Goal: Entertainment & Leisure: Consume media (video, audio)

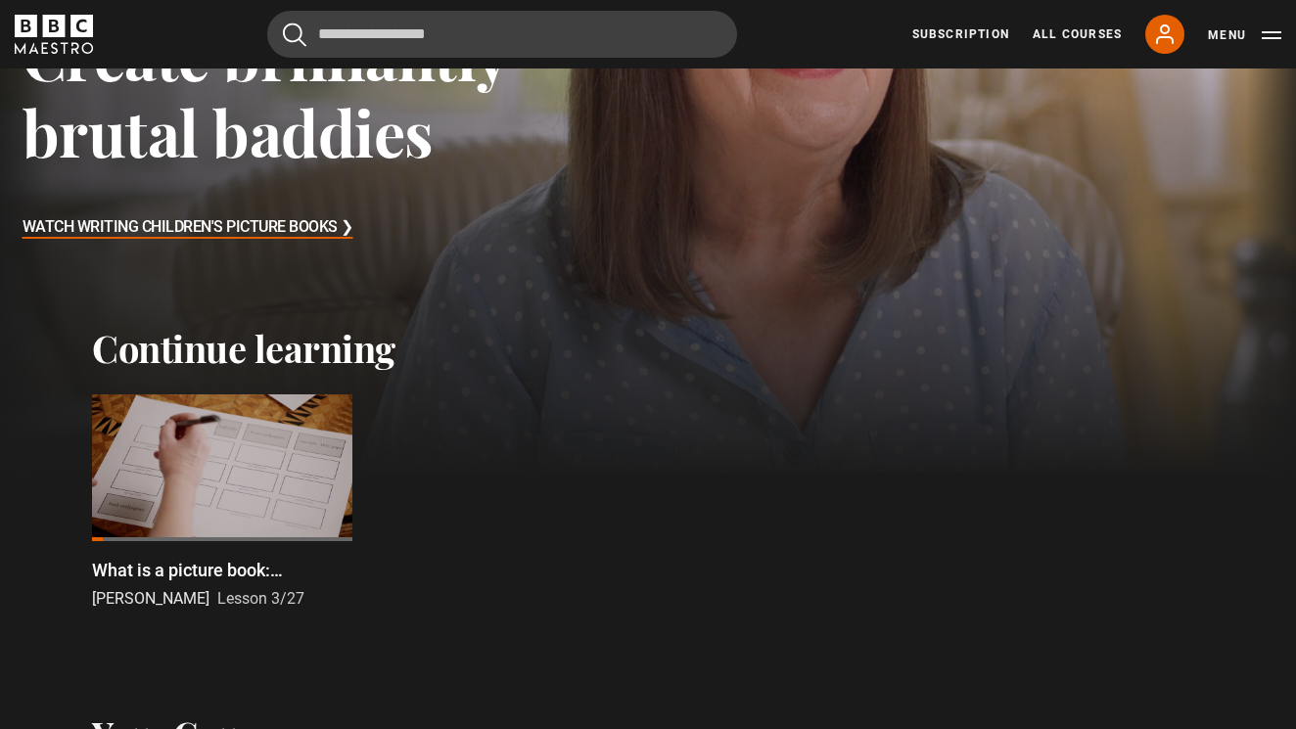
scroll to position [327, 0]
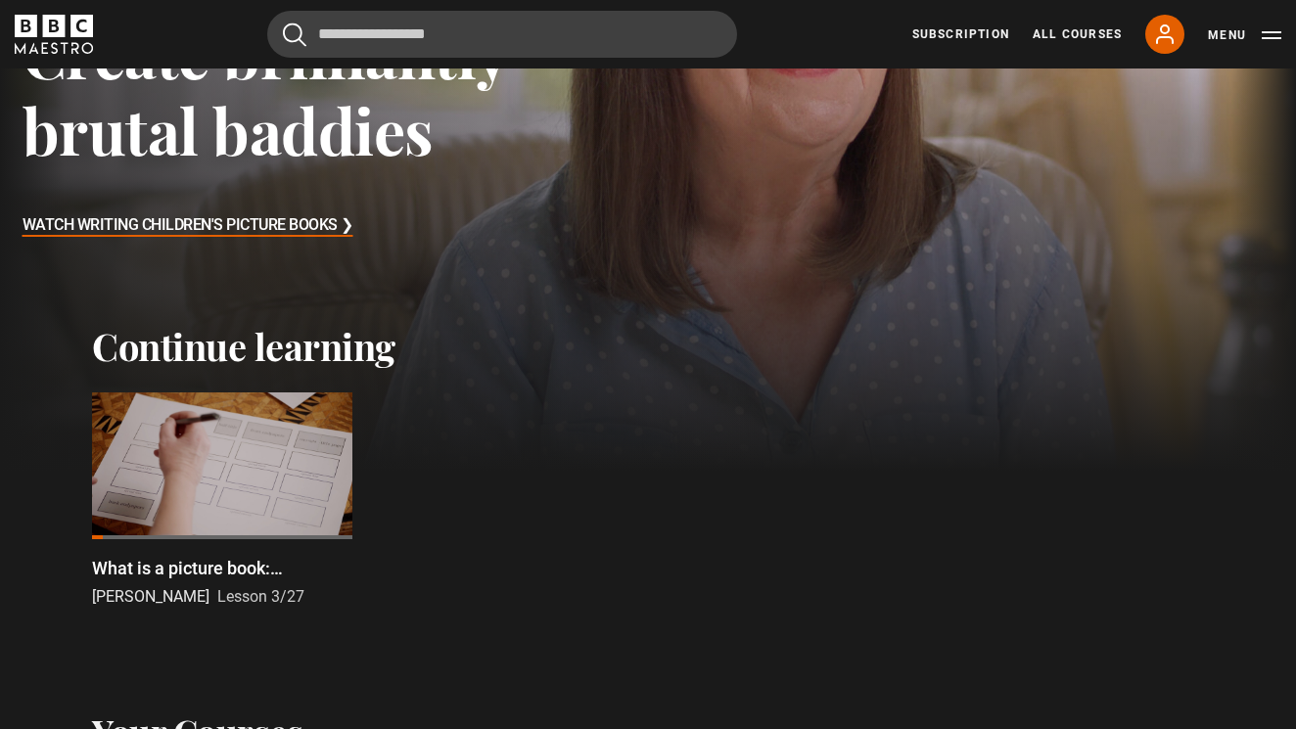
click at [260, 467] on div at bounding box center [222, 466] width 260 height 147
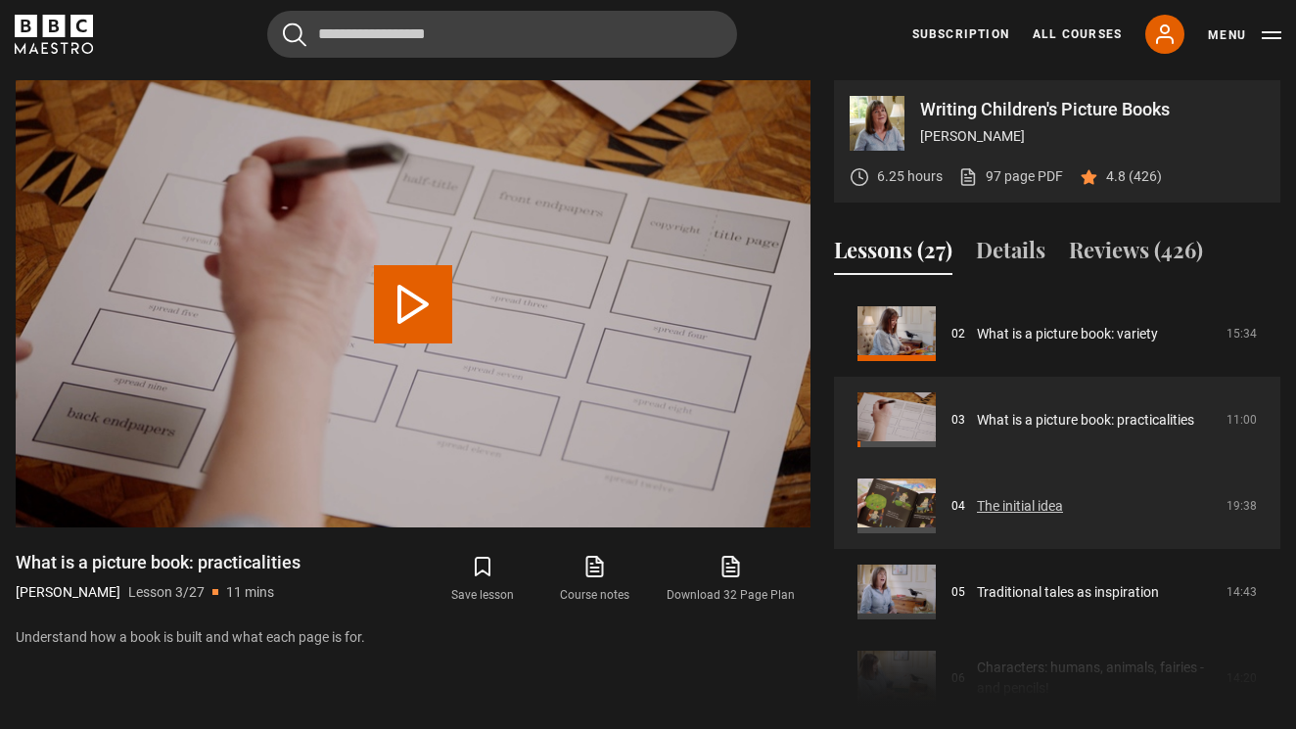
click at [1008, 503] on link "The initial idea" at bounding box center [1020, 506] width 86 height 21
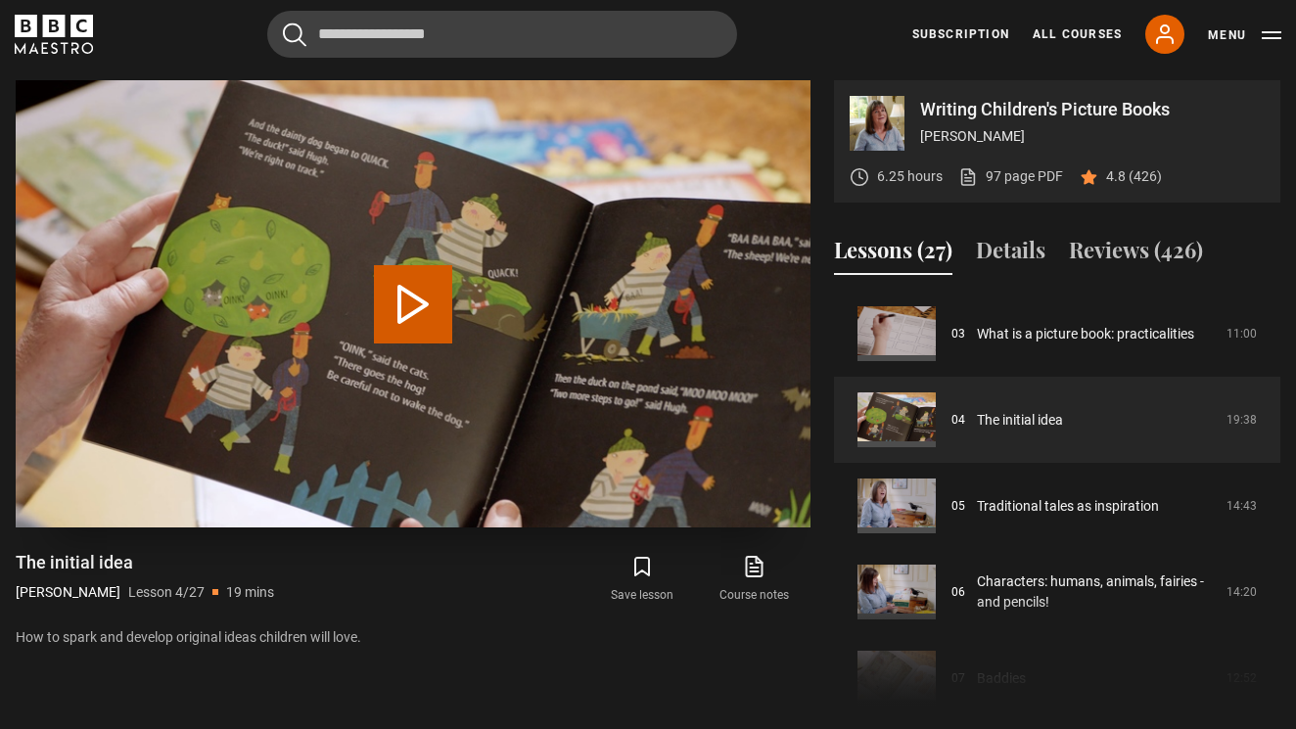
click at [406, 305] on button "Play Lesson The initial idea" at bounding box center [413, 304] width 78 height 78
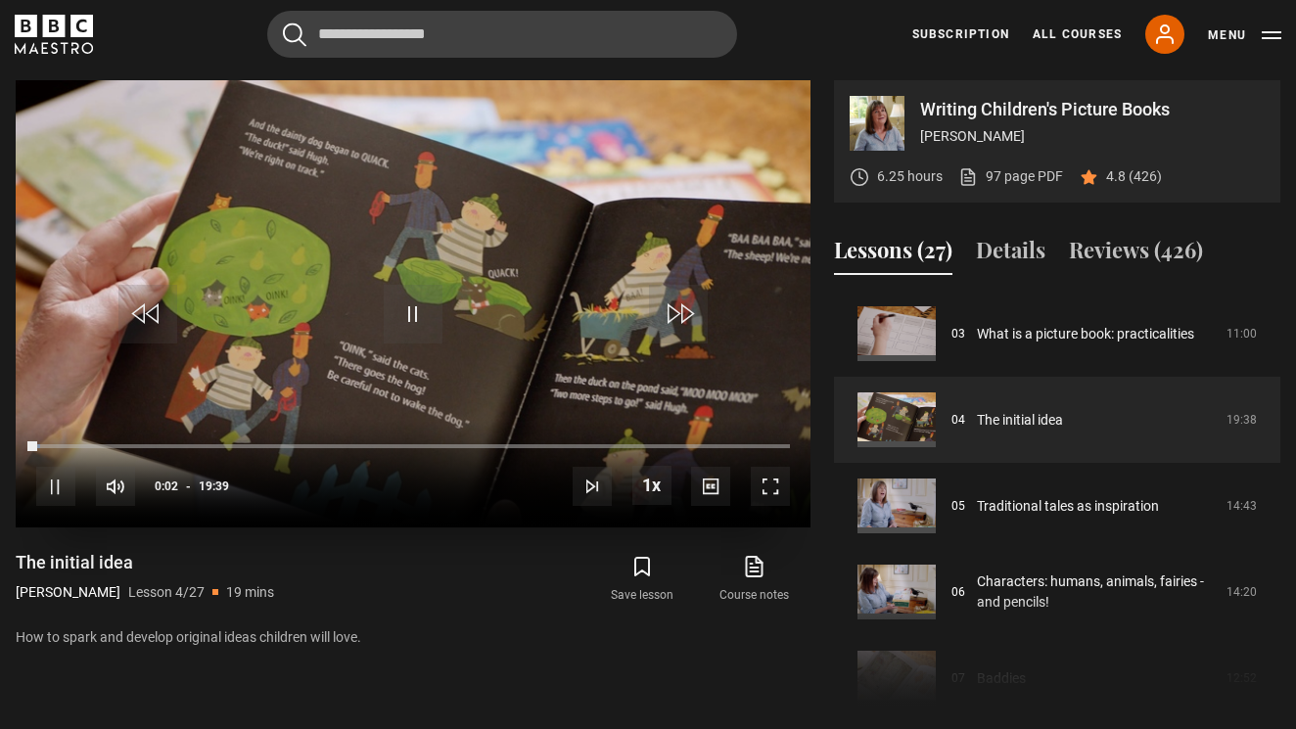
click at [771, 478] on span "Video Player" at bounding box center [770, 486] width 39 height 39
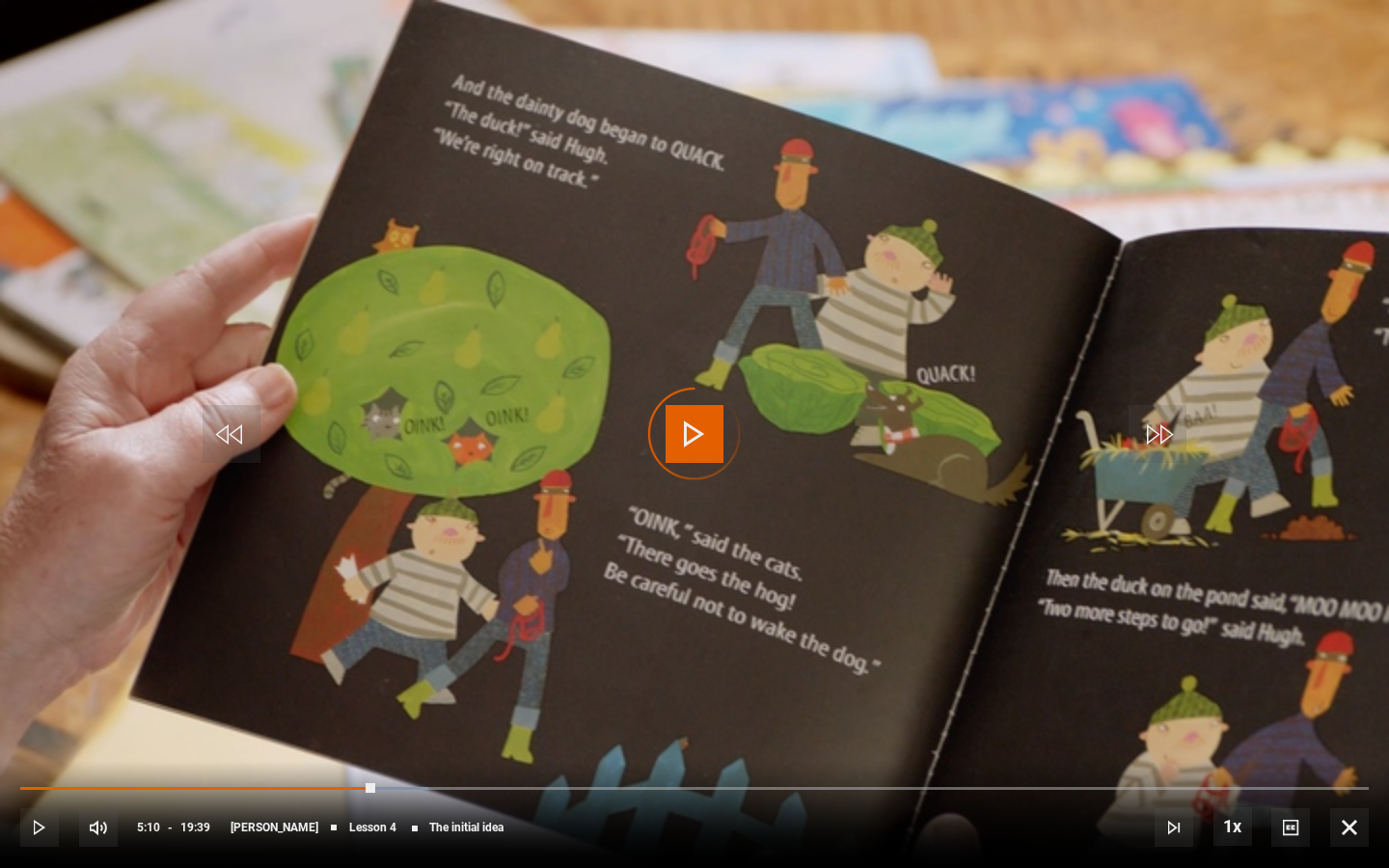
drag, startPoint x: 375, startPoint y: 787, endPoint x: 492, endPoint y: 771, distance: 118.1
click at [492, 717] on div "10s Skip Back 10 seconds Play 10s Skip Forward 10 seconds Loaded : 30.25% 05:10…" at bounding box center [694, 815] width 1389 height 107
click at [509, 717] on div "10s Skip Back 10 seconds Pause 10s Skip Forward 10 seconds Loaded : 30.30% 05:1…" at bounding box center [694, 815] width 1389 height 107
click at [1176, 717] on span "Video Player" at bounding box center [1173, 827] width 38 height 38
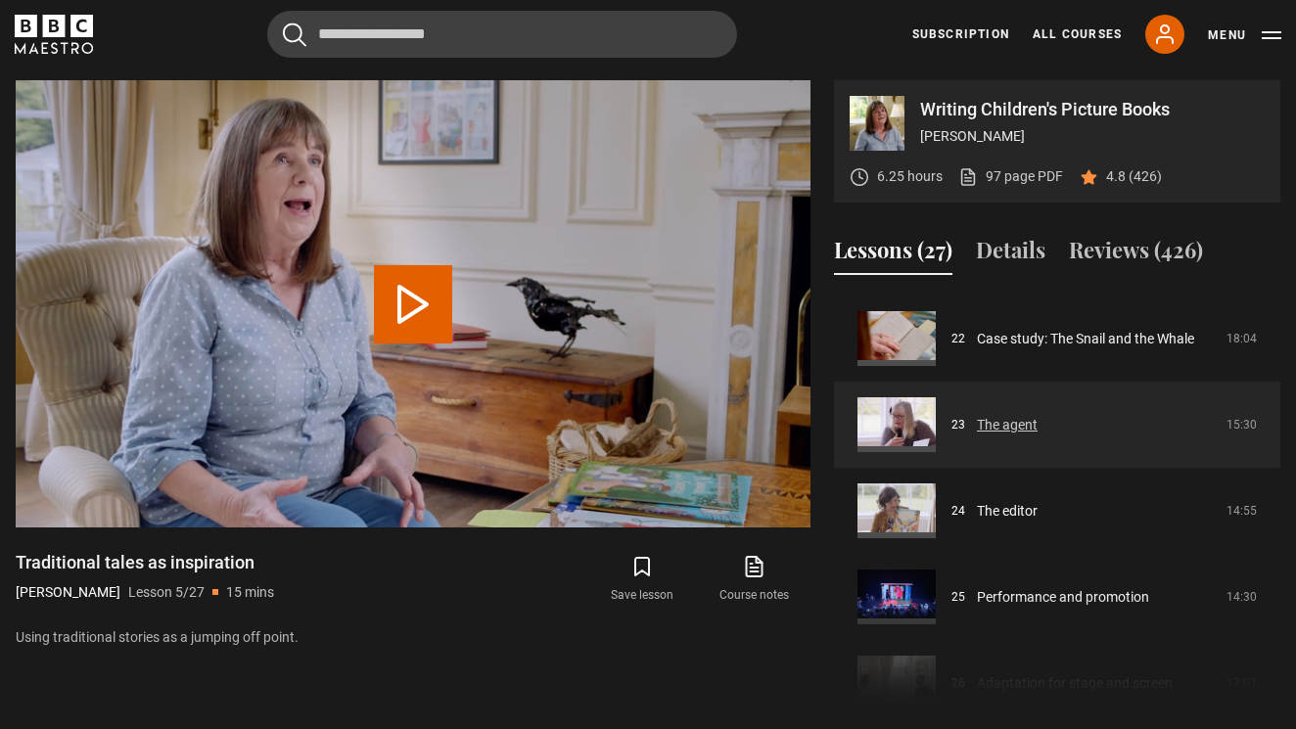
scroll to position [1900, 0]
